Goal: Transaction & Acquisition: Book appointment/travel/reservation

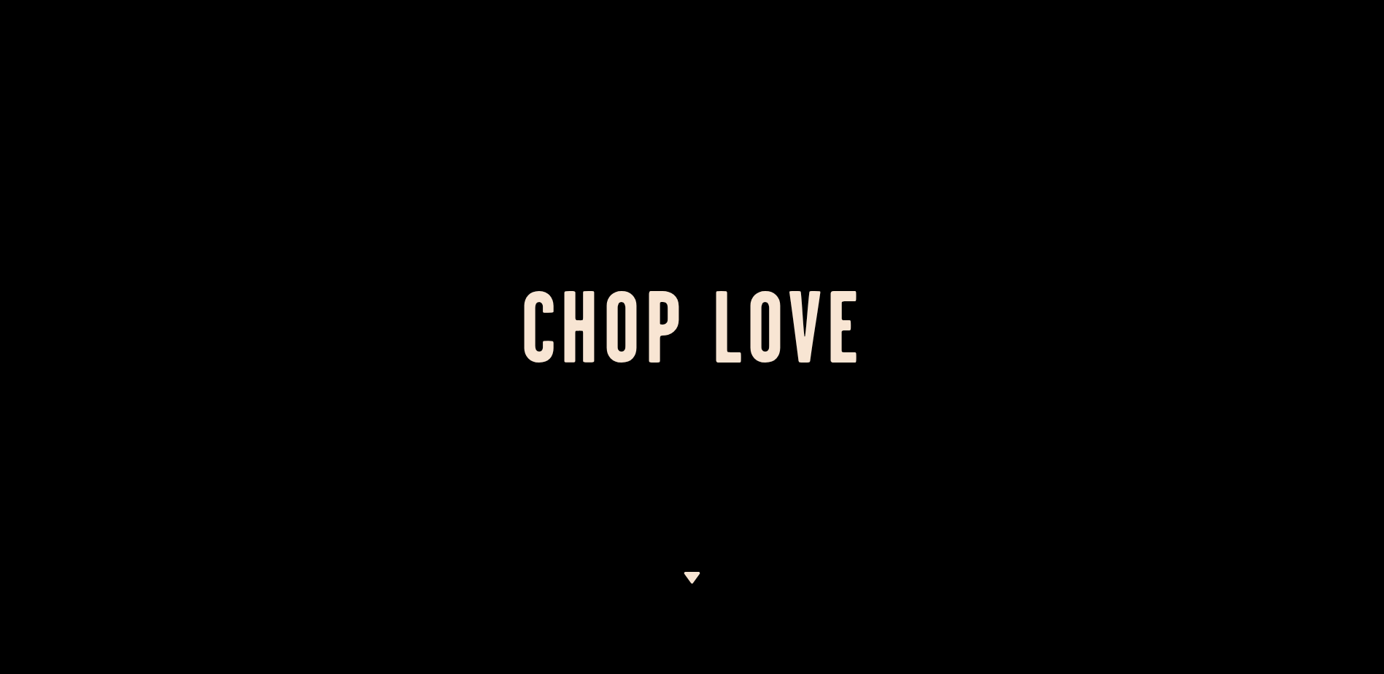
click at [697, 578] on img at bounding box center [692, 578] width 18 height 12
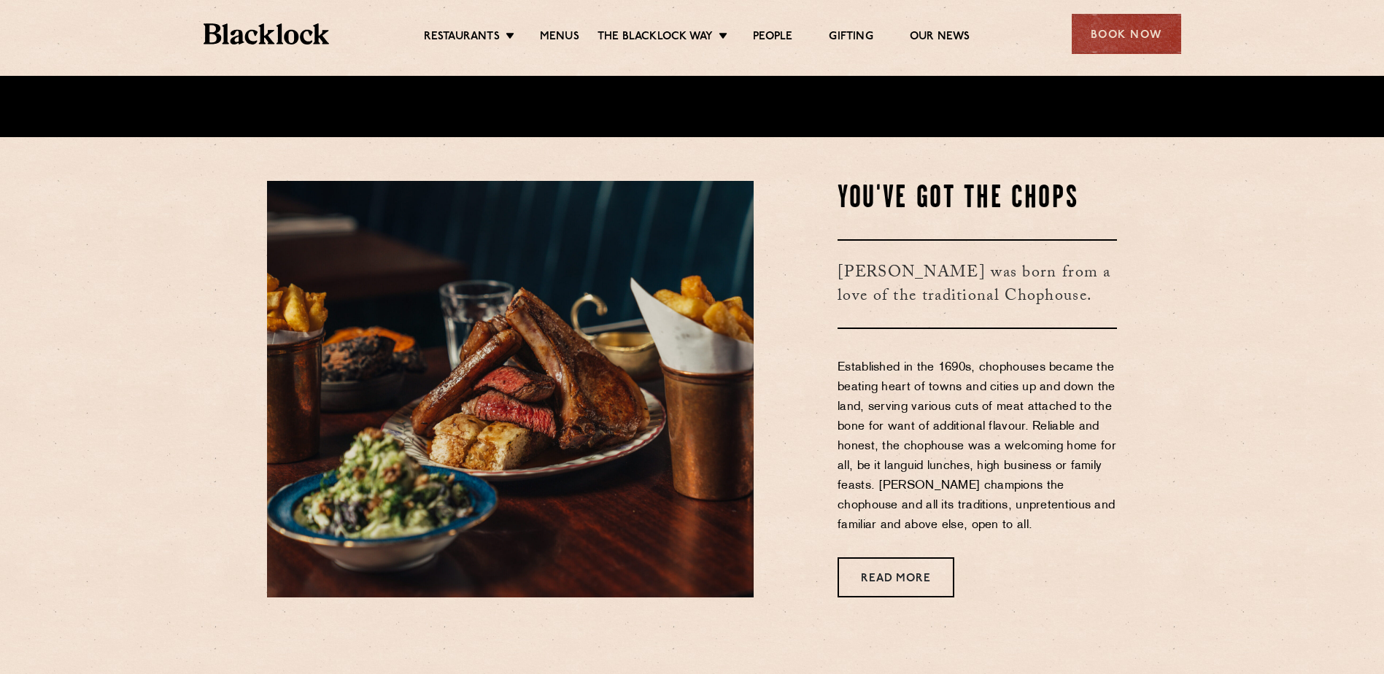
scroll to position [554, 0]
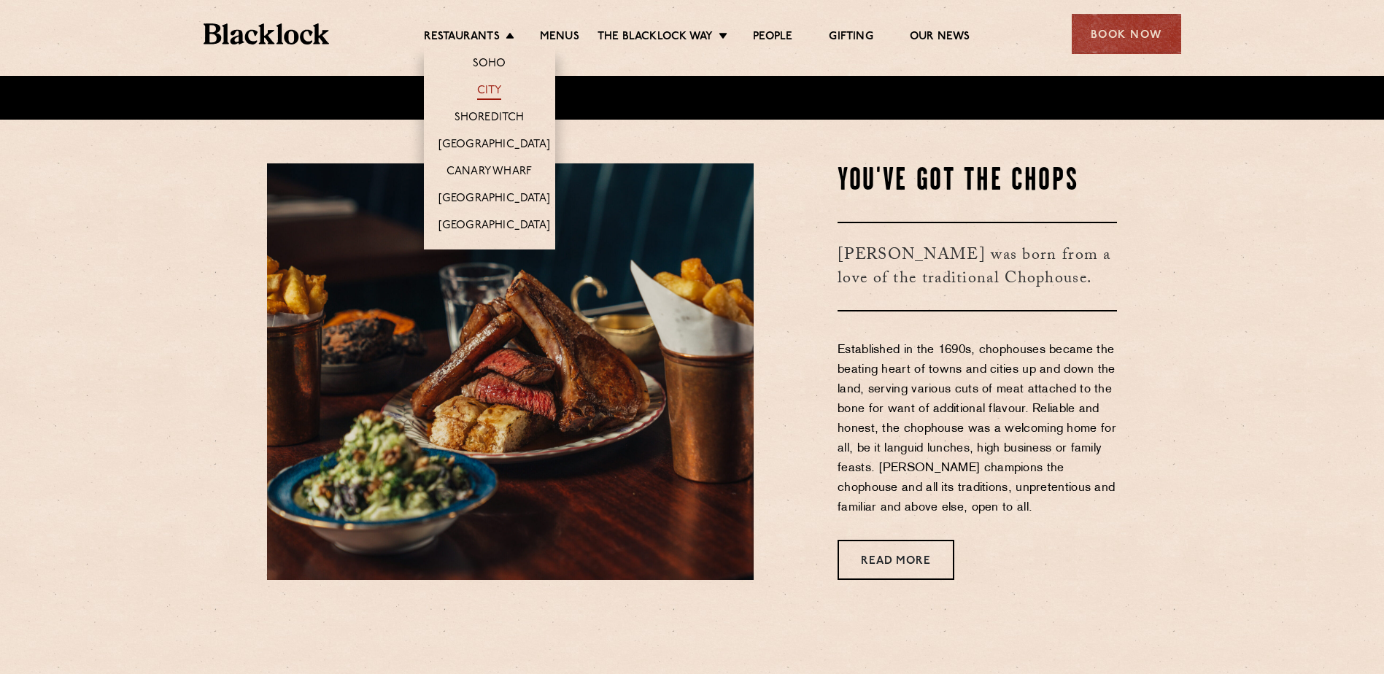
click at [497, 85] on link "City" at bounding box center [489, 92] width 25 height 16
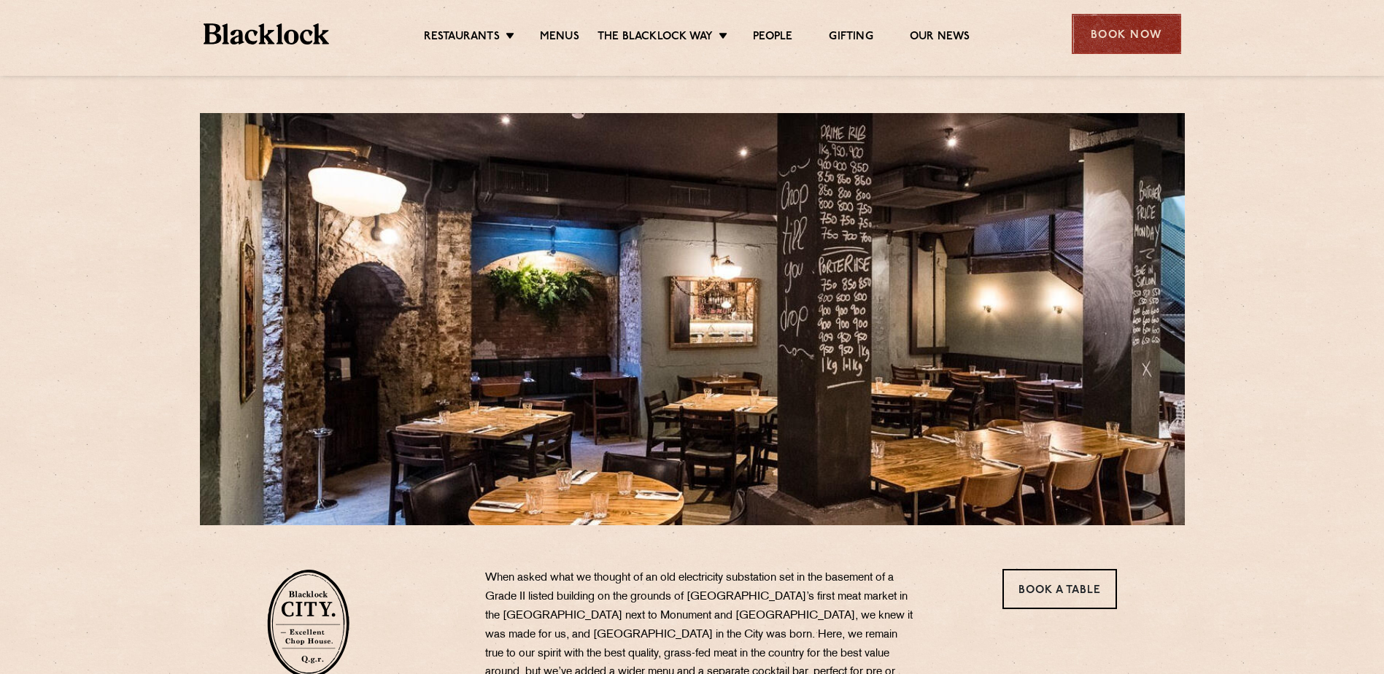
click at [1099, 44] on div "Book Now" at bounding box center [1125, 34] width 109 height 40
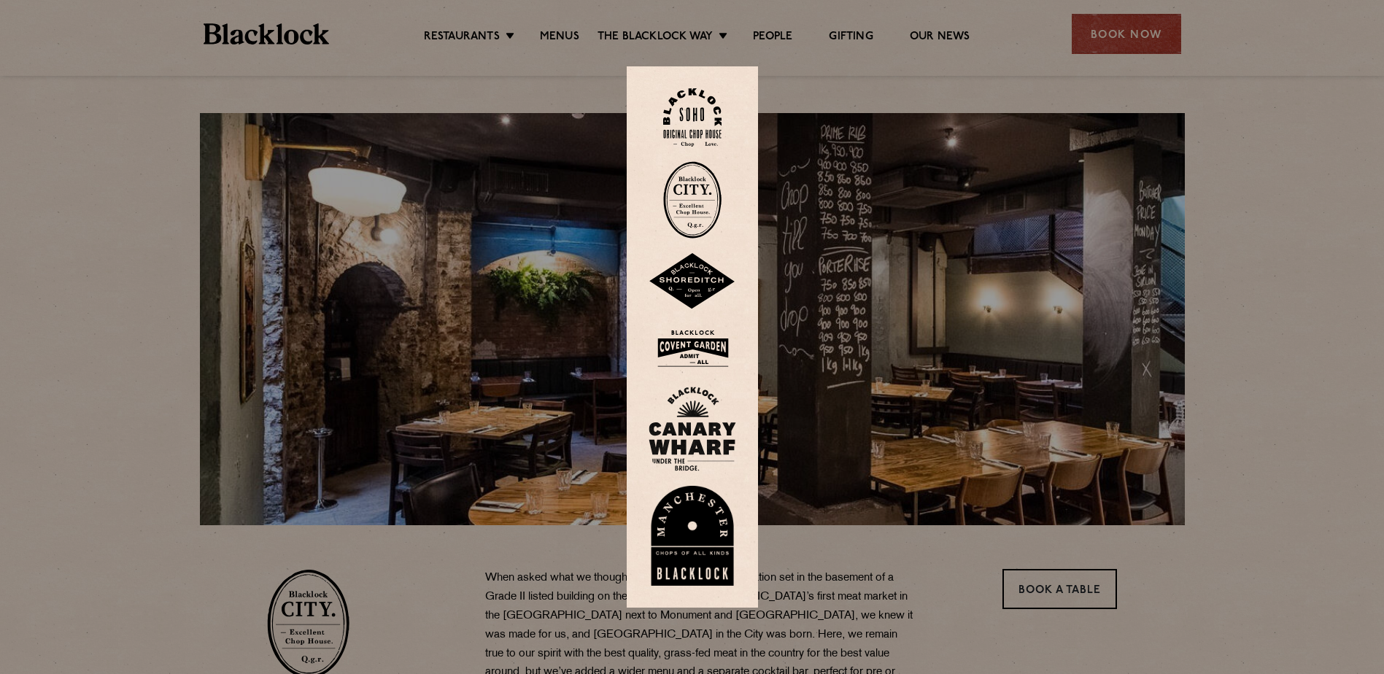
click at [702, 197] on img at bounding box center [692, 199] width 58 height 77
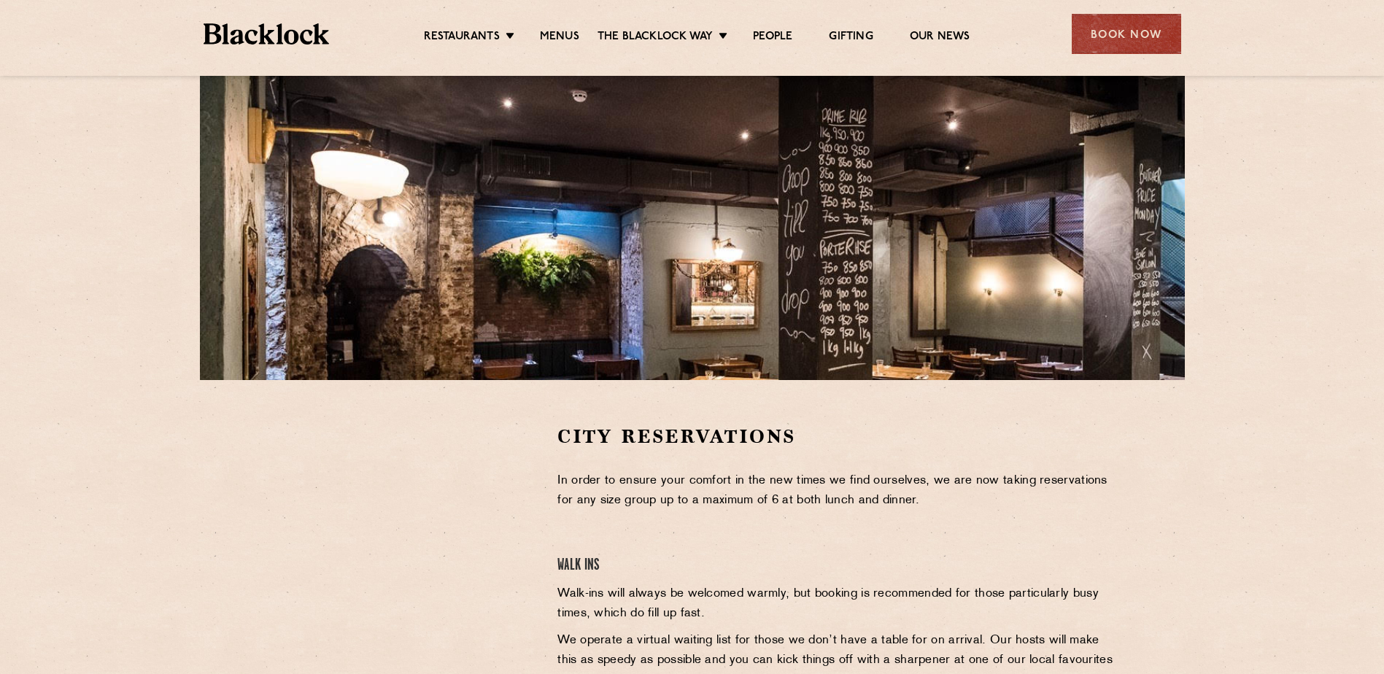
scroll to position [146, 0]
